Goal: Check status: Check status

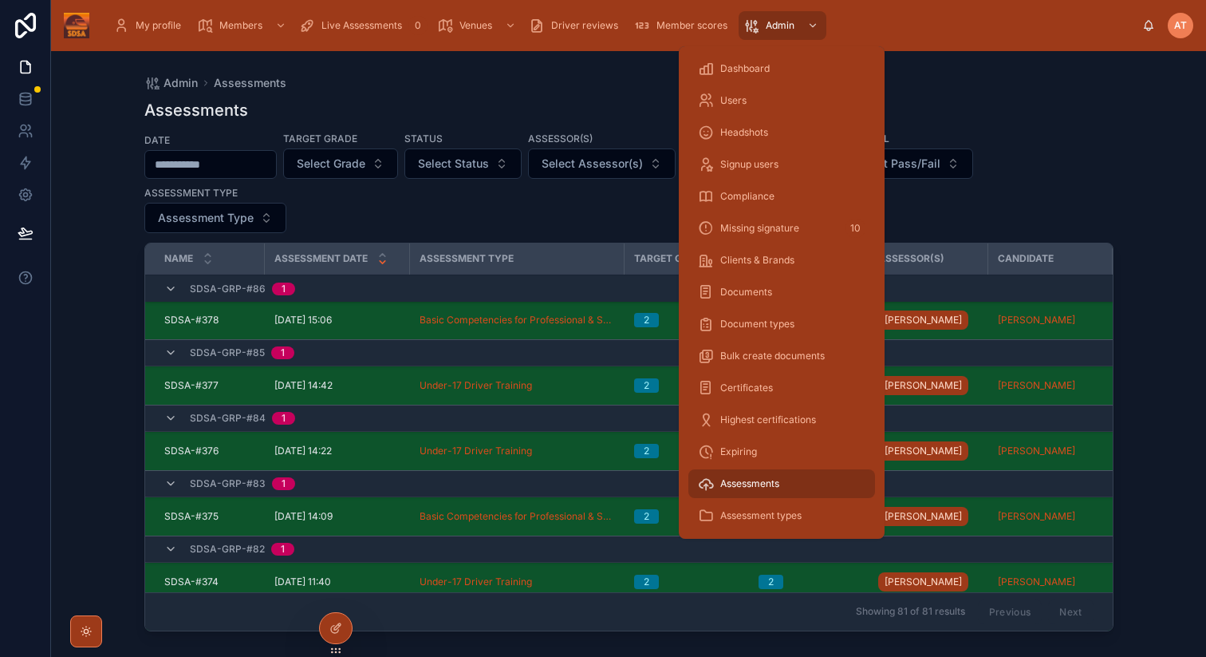
click at [750, 197] on span "Compliance" at bounding box center [748, 196] width 54 height 13
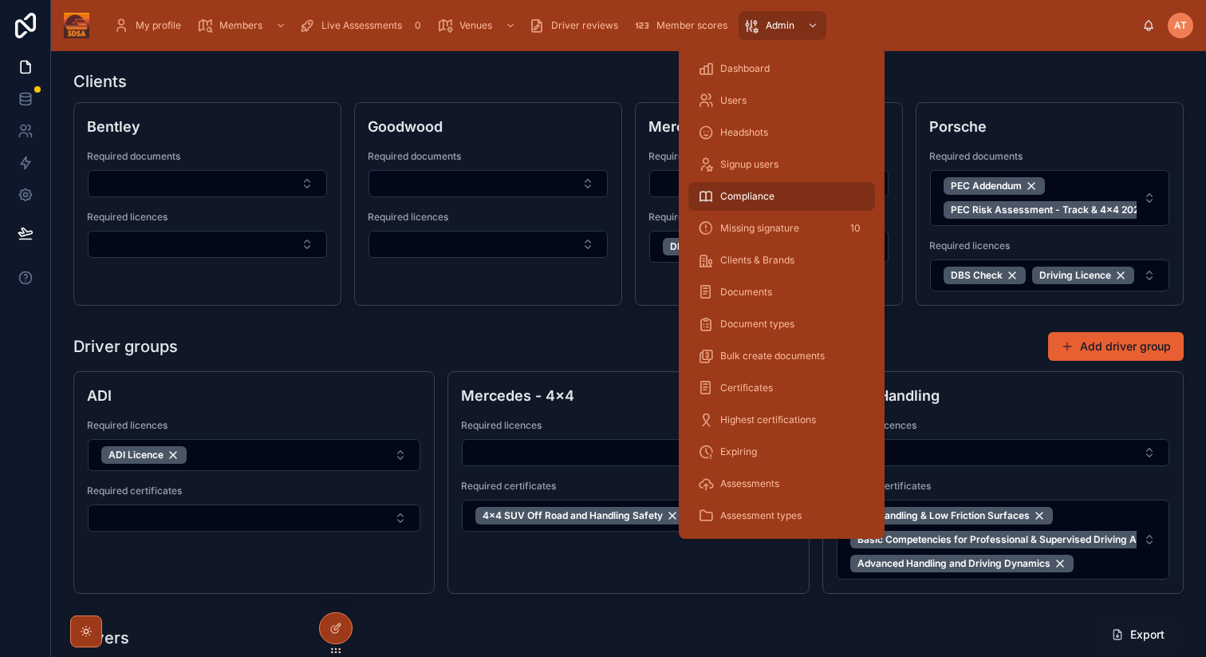
click at [740, 454] on span "Expiring" at bounding box center [739, 451] width 37 height 13
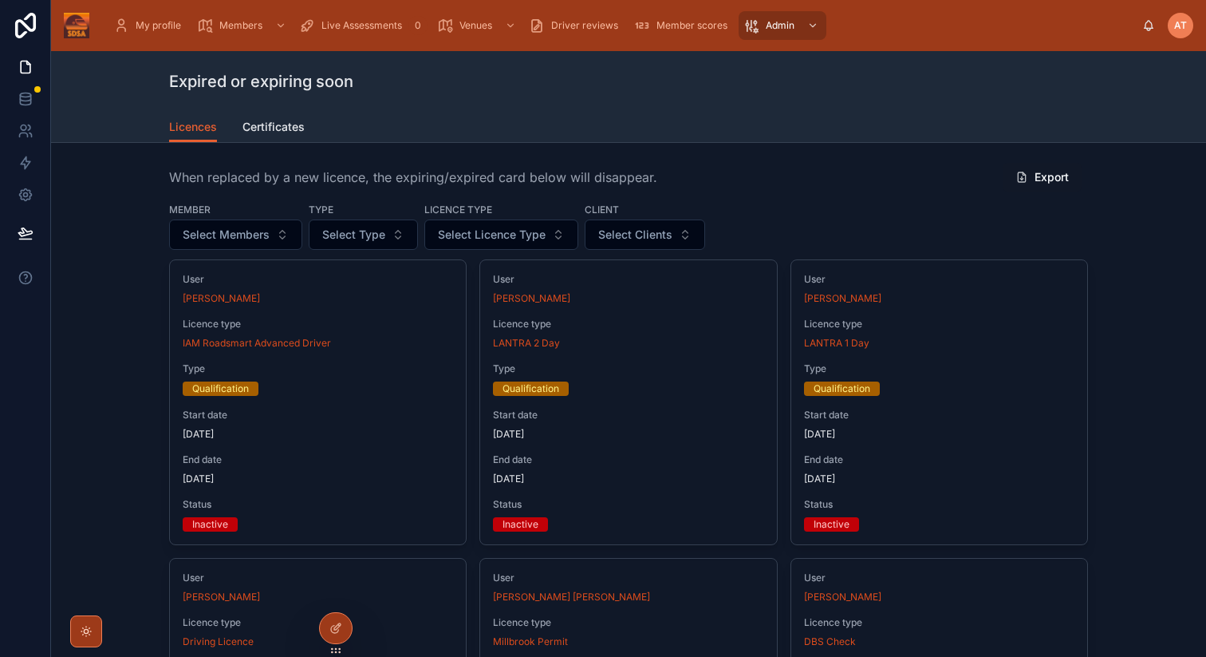
click at [278, 128] on span "Certificates" at bounding box center [274, 127] width 62 height 16
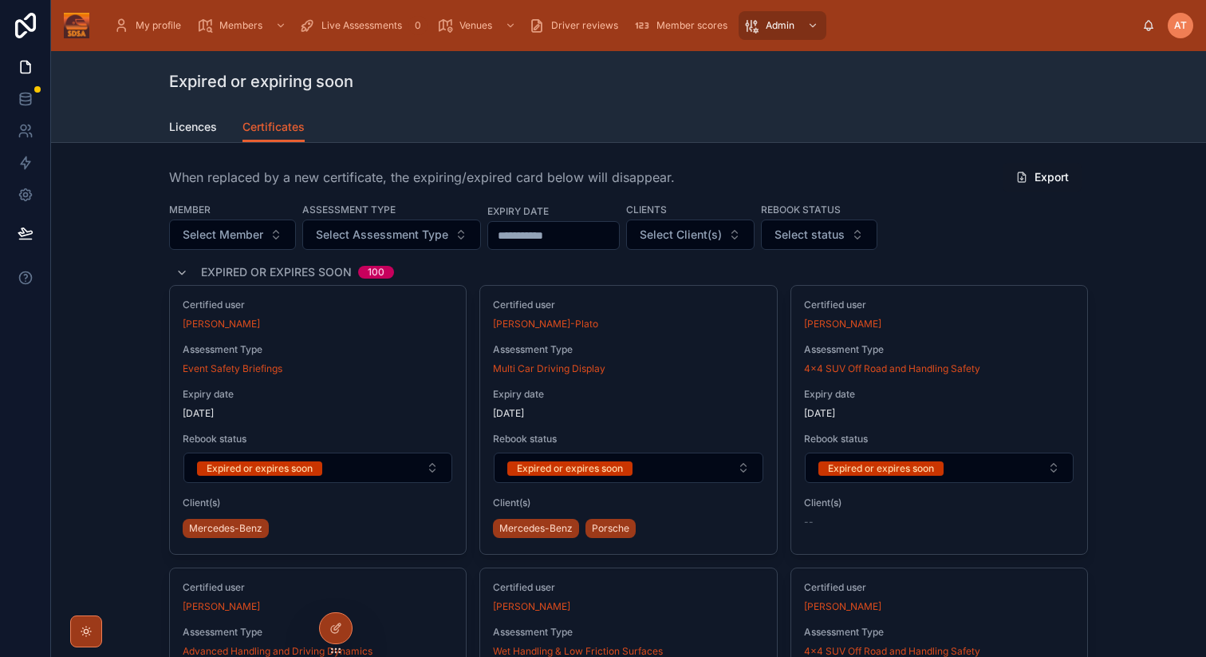
click at [693, 235] on span "Select Client(s)" at bounding box center [681, 235] width 82 height 16
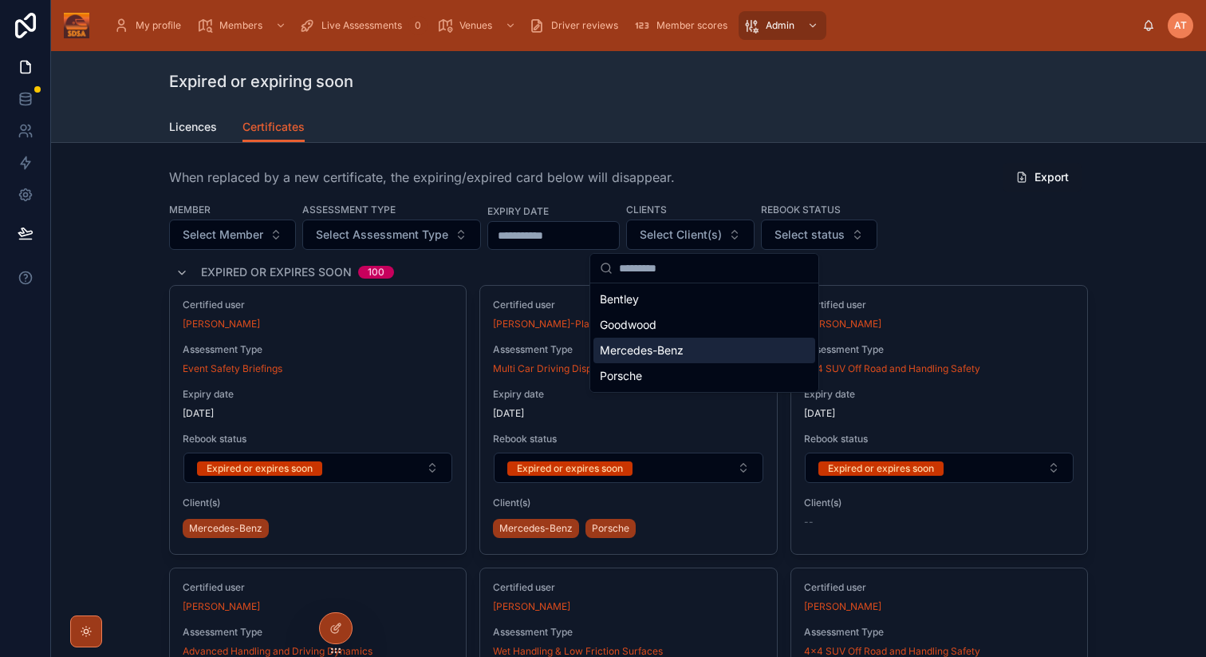
click at [644, 353] on span "Mercedes-Benz" at bounding box center [642, 350] width 84 height 16
